Goal: Information Seeking & Learning: Find specific fact

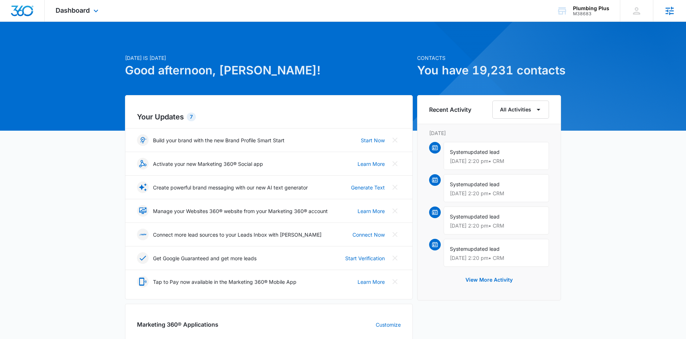
click at [666, 13] on icon at bounding box center [669, 11] width 8 height 8
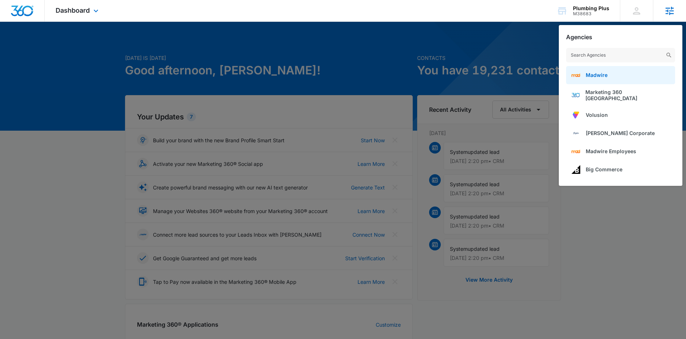
click at [605, 76] on span "Madwire" at bounding box center [596, 75] width 22 height 6
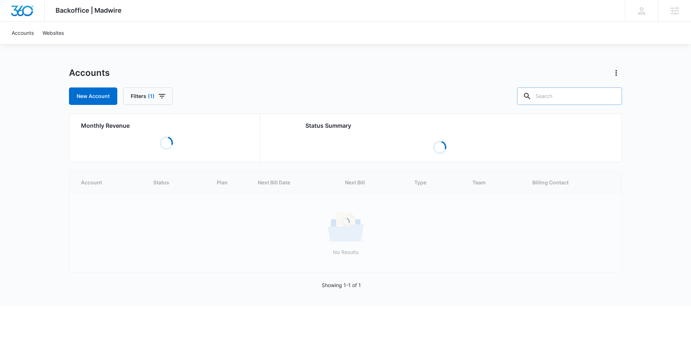
click at [560, 97] on input "text" at bounding box center [569, 96] width 105 height 17
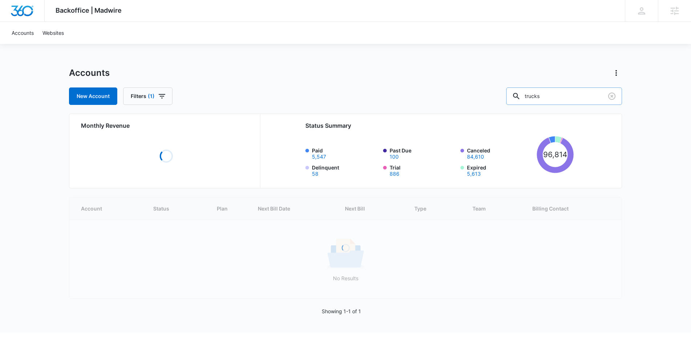
type input "trucks"
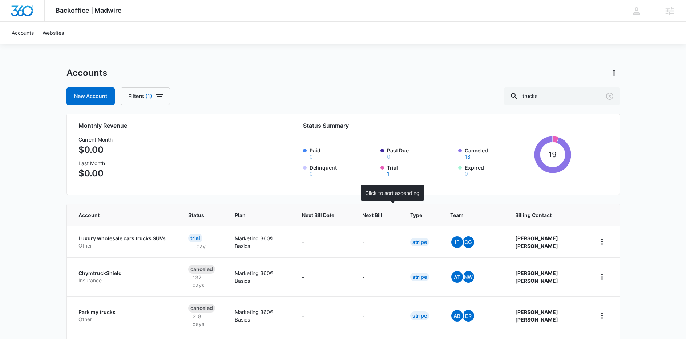
click at [382, 217] on span "Next Bill" at bounding box center [372, 215] width 20 height 8
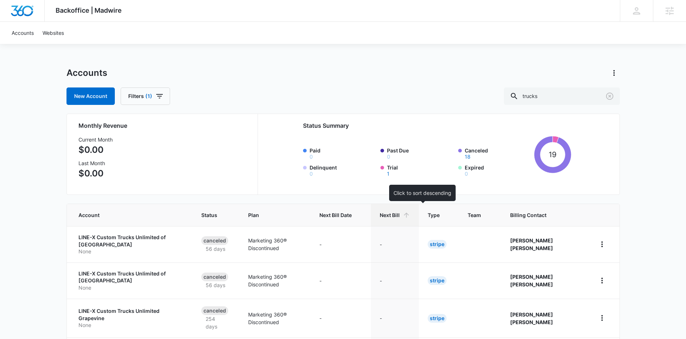
click at [399, 213] on span "Next Bill" at bounding box center [389, 215] width 20 height 8
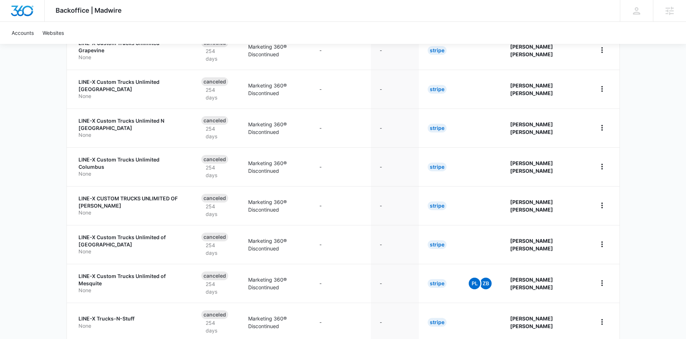
scroll to position [301, 0]
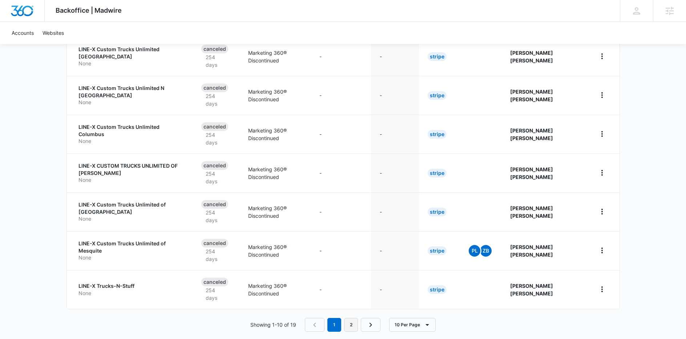
click at [351, 319] on link "2" at bounding box center [351, 325] width 14 height 14
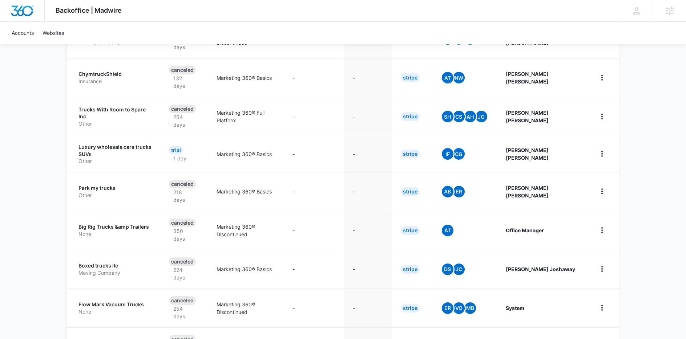
scroll to position [250, 0]
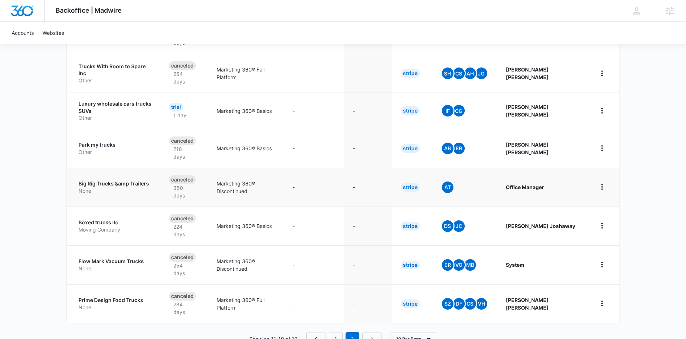
click at [105, 180] on p "Big Rig Trucks &amp Trailers" at bounding box center [114, 183] width 73 height 7
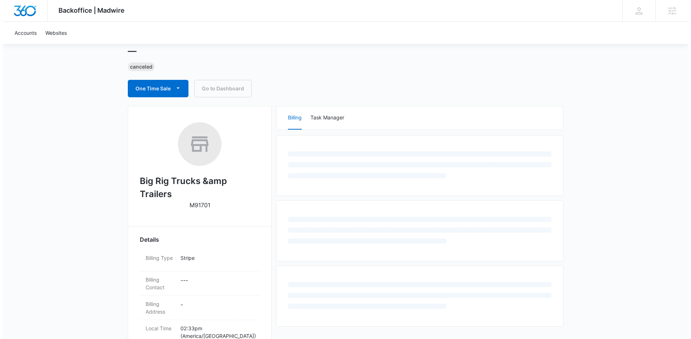
scroll to position [178, 0]
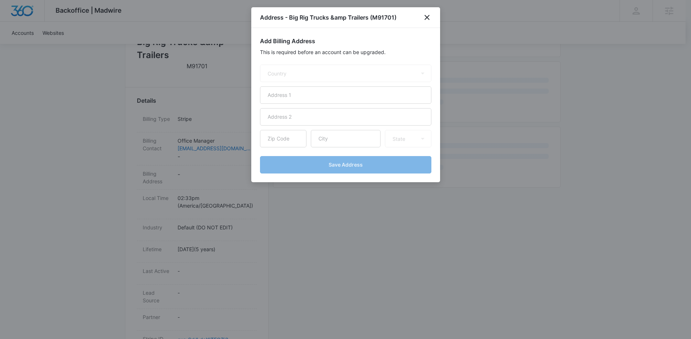
select select "US"
click at [427, 17] on icon "close" at bounding box center [426, 17] width 5 height 5
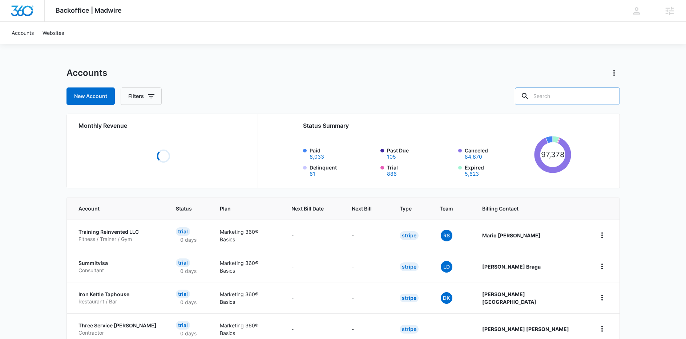
click at [566, 100] on input "text" at bounding box center [567, 96] width 105 height 17
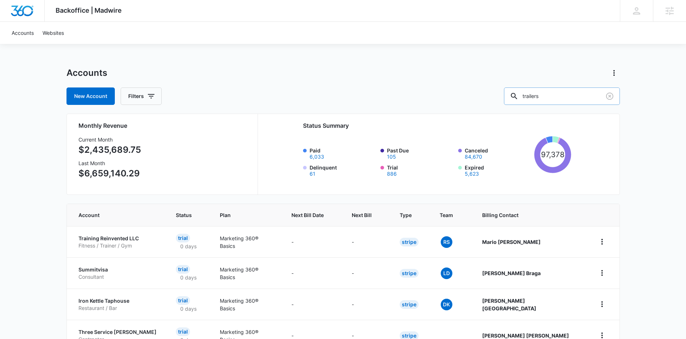
type input "trailers"
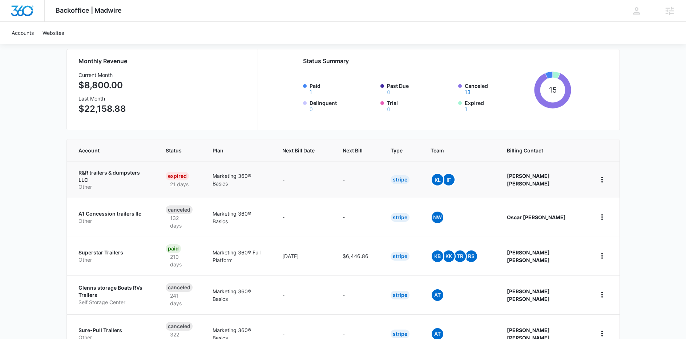
scroll to position [65, 0]
click at [117, 249] on p "Superstar Trailers" at bounding box center [113, 252] width 70 height 7
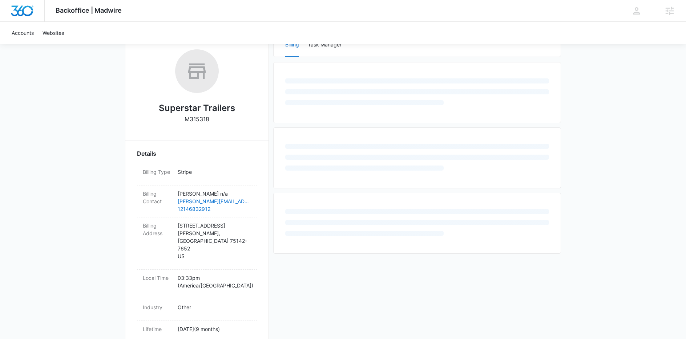
scroll to position [155, 0]
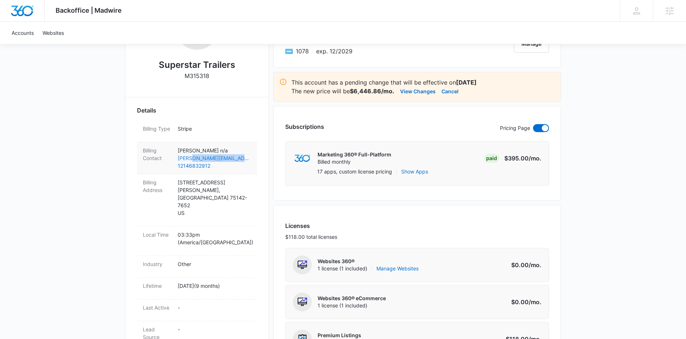
drag, startPoint x: 251, startPoint y: 159, endPoint x: 194, endPoint y: 160, distance: 57.4
click at [194, 160] on div "Billing Contact Zachary n/a zach@superstartrailers.com 12146832912" at bounding box center [197, 158] width 120 height 32
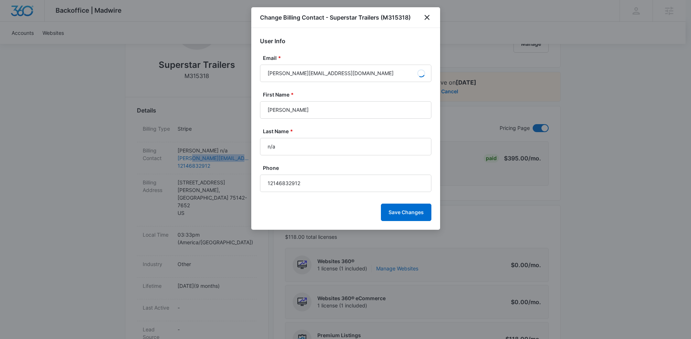
type input "McCalley"
drag, startPoint x: 207, startPoint y: 159, endPoint x: 428, endPoint y: 17, distance: 263.2
click at [427, 17] on icon "close" at bounding box center [426, 17] width 5 height 5
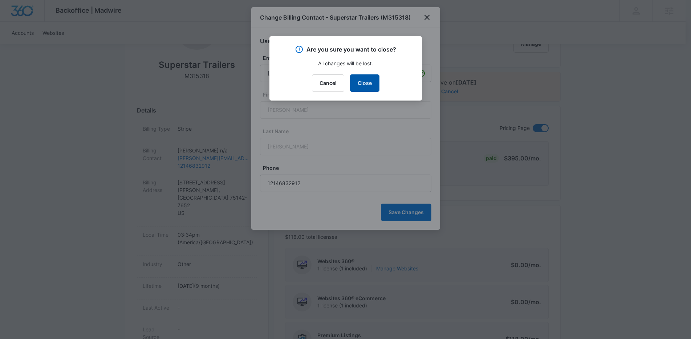
click at [358, 81] on button "Close" at bounding box center [364, 82] width 29 height 17
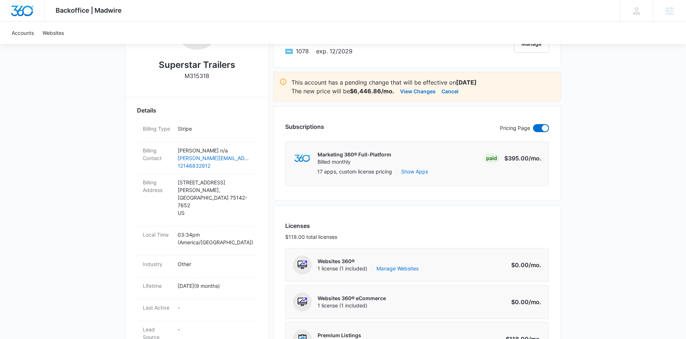
drag, startPoint x: 248, startPoint y: 158, endPoint x: 448, endPoint y: 1, distance: 254.5
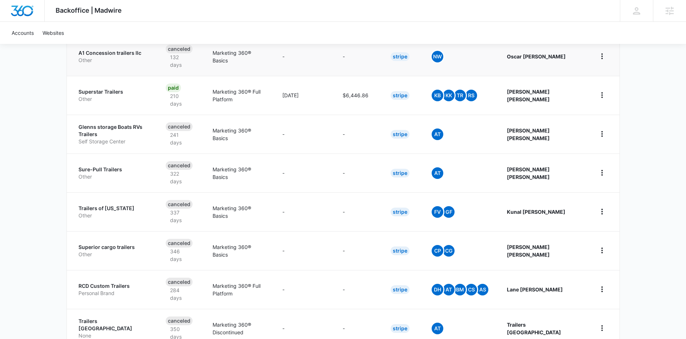
scroll to position [304, 0]
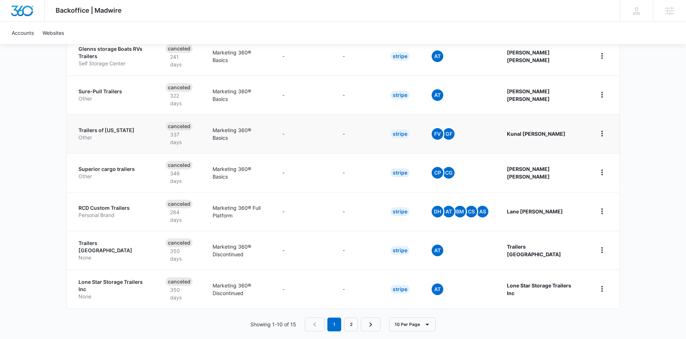
click at [114, 127] on p "Trailers of Texas" at bounding box center [113, 130] width 70 height 7
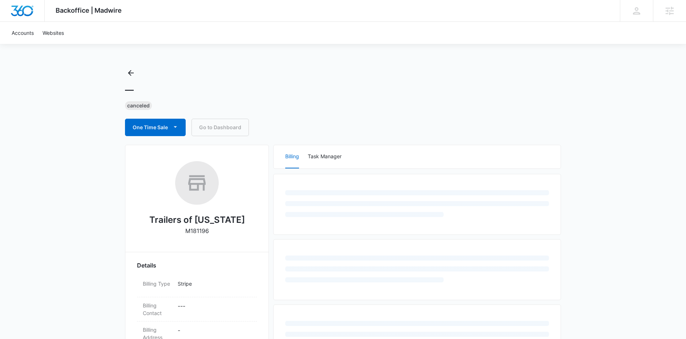
select select "US"
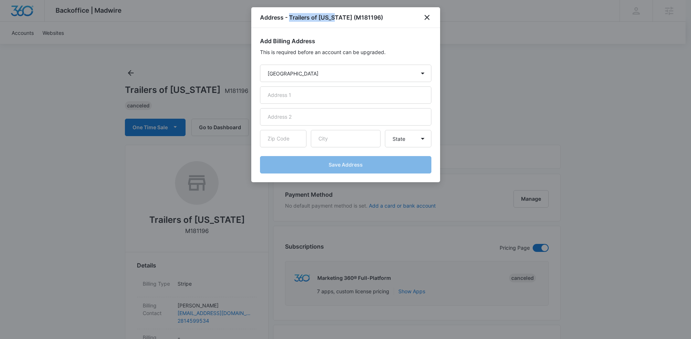
drag, startPoint x: 335, startPoint y: 19, endPoint x: 288, endPoint y: 19, distance: 47.6
click at [288, 19] on h1 "Address - Trailers of Texas (M181196)" at bounding box center [321, 17] width 123 height 9
copy h1 "Trailers of Texas"
click at [427, 16] on icon "close" at bounding box center [427, 17] width 9 height 9
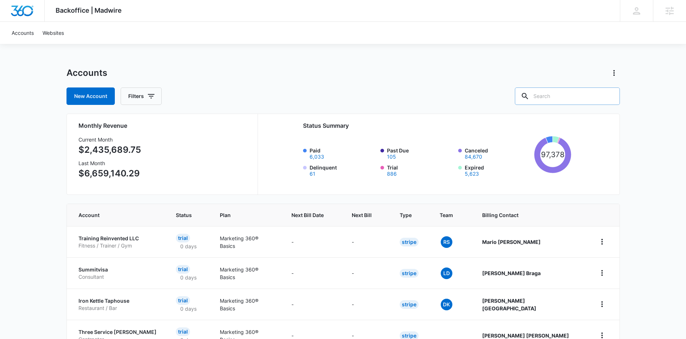
click at [565, 95] on input "text" at bounding box center [567, 96] width 105 height 17
type input "trailers"
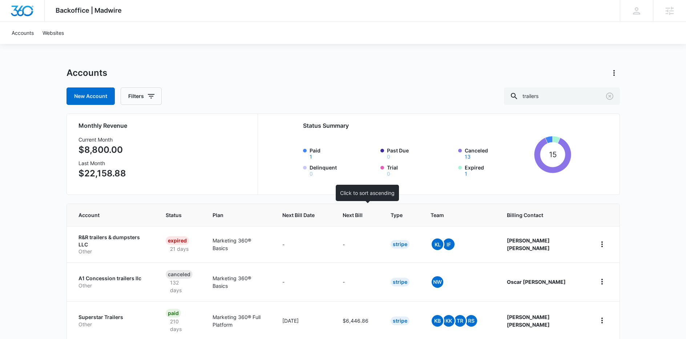
click at [362, 214] on span "Next Bill" at bounding box center [352, 215] width 20 height 8
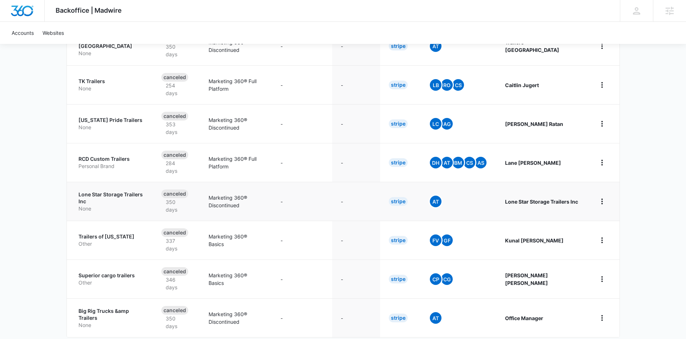
scroll to position [315, 0]
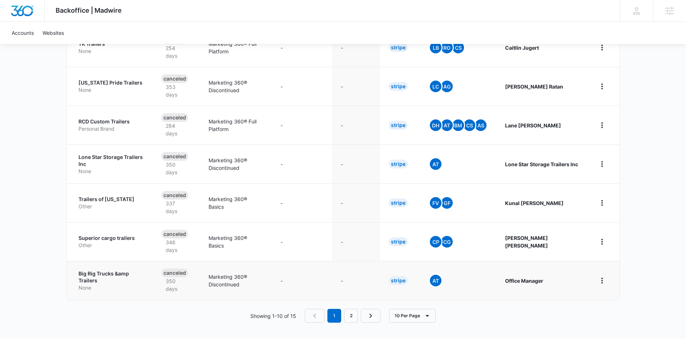
click at [85, 275] on p "Big Rig Trucks &amp Trailers" at bounding box center [111, 277] width 66 height 14
select select "US"
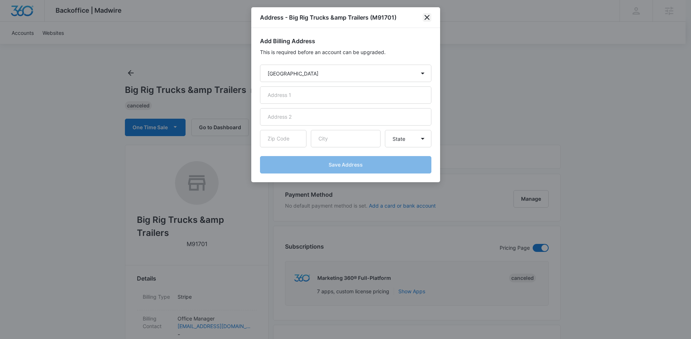
click at [430, 19] on icon "close" at bounding box center [427, 17] width 9 height 9
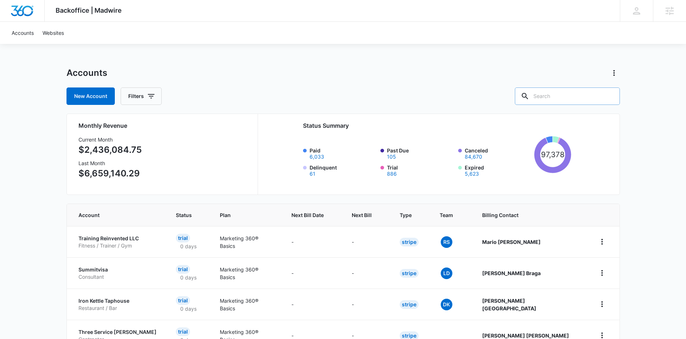
click at [567, 97] on input "text" at bounding box center [567, 96] width 105 height 17
type input "trailers"
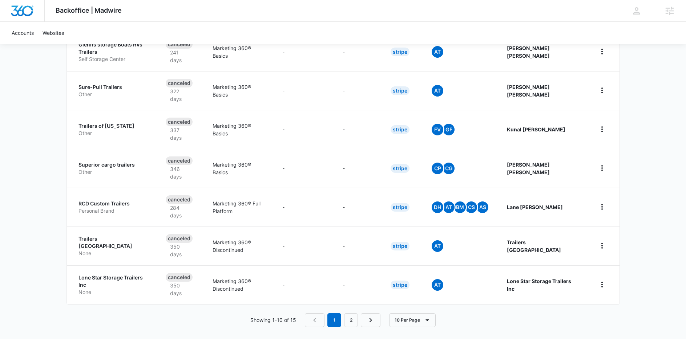
scroll to position [308, 0]
click at [347, 314] on link "2" at bounding box center [351, 320] width 14 height 14
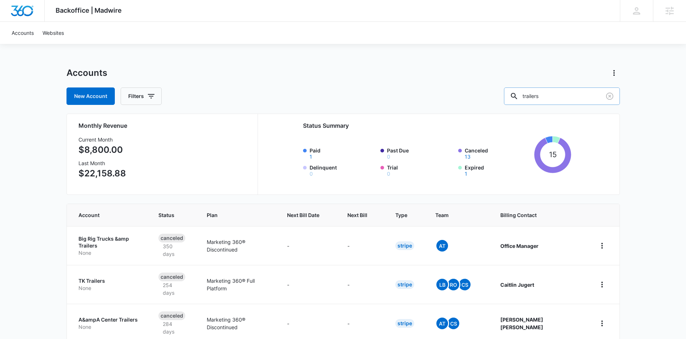
drag, startPoint x: 559, startPoint y: 94, endPoint x: 527, endPoint y: 93, distance: 32.0
click at [527, 93] on div "trailers" at bounding box center [562, 96] width 116 height 17
type input "truck driving"
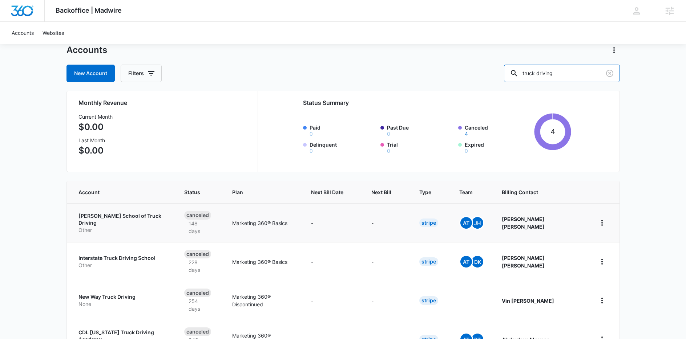
scroll to position [46, 0]
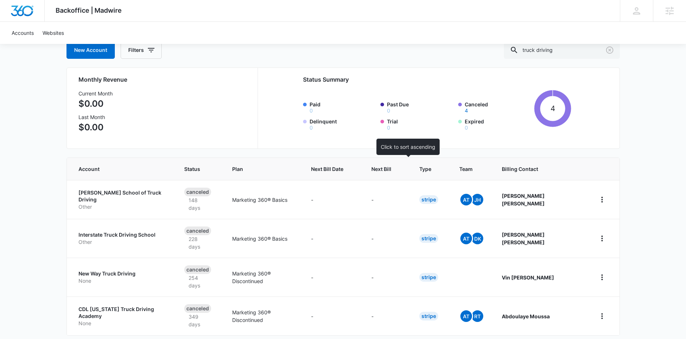
click at [391, 170] on span "Next Bill" at bounding box center [381, 169] width 20 height 8
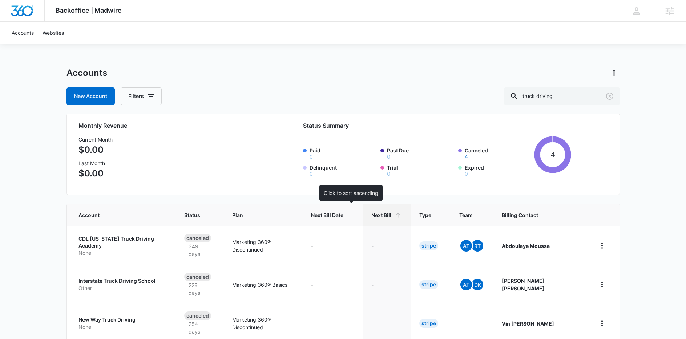
scroll to position [46, 0]
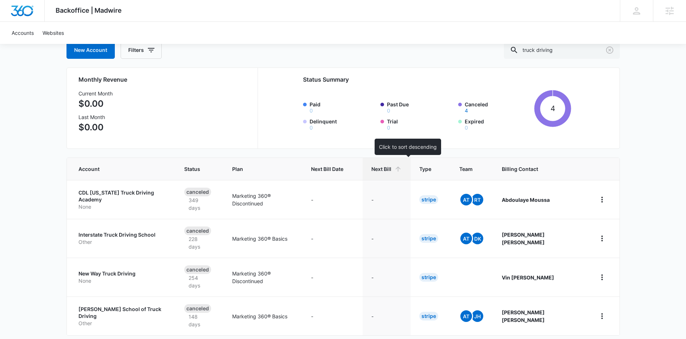
click at [391, 171] on span "Next Bill" at bounding box center [381, 169] width 20 height 8
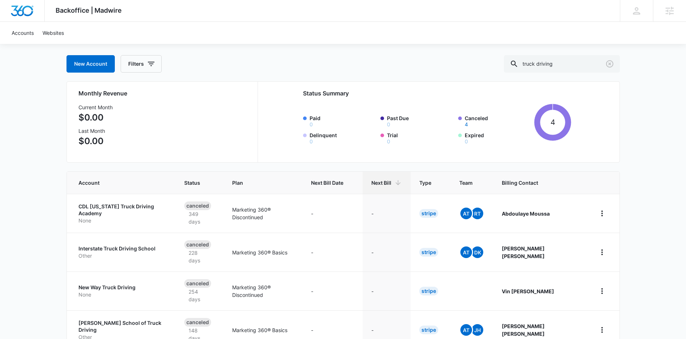
scroll to position [46, 0]
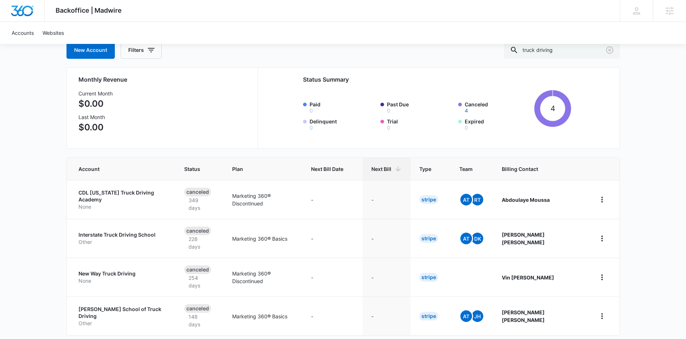
click at [391, 170] on span "Next Bill" at bounding box center [381, 169] width 20 height 8
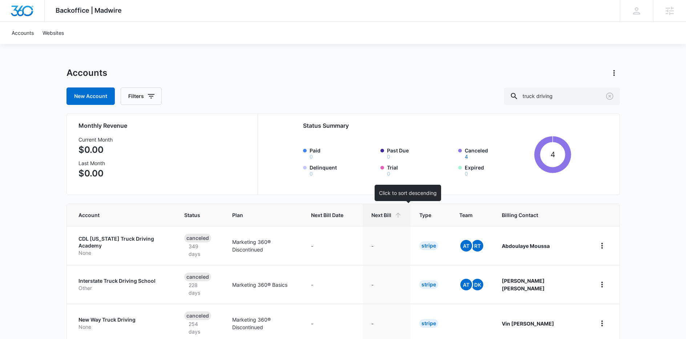
click at [391, 215] on span "Next Bill" at bounding box center [381, 215] width 20 height 8
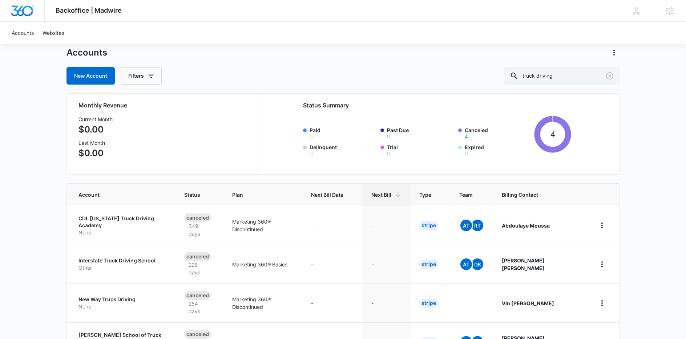
scroll to position [46, 0]
